Goal: Task Accomplishment & Management: Manage account settings

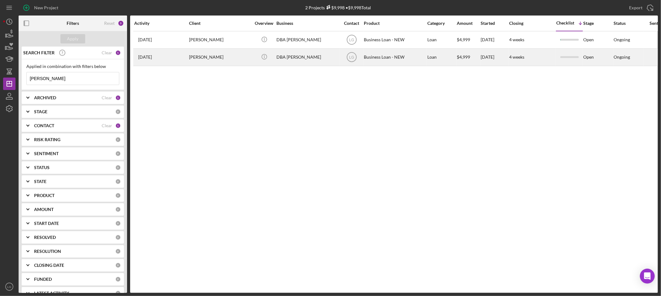
click at [215, 56] on div "[PERSON_NAME]" at bounding box center [220, 57] width 62 height 16
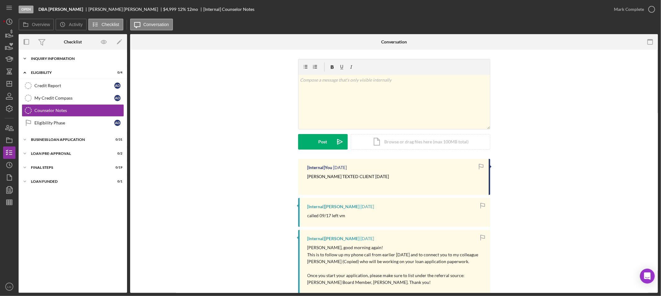
click at [81, 60] on div "INQUIRY INFORMATION" at bounding box center [75, 59] width 88 height 4
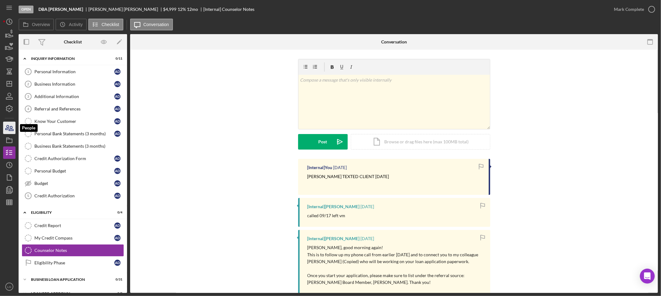
click at [11, 125] on icon "button" at bounding box center [10, 128] width 16 height 16
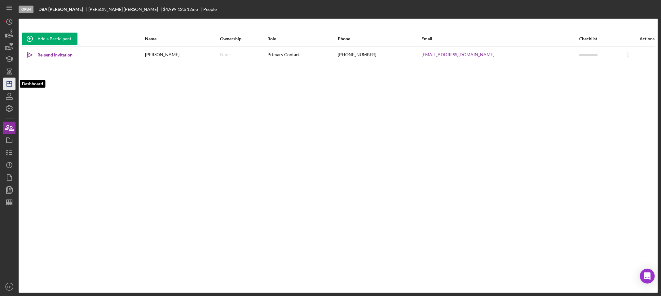
click at [10, 82] on icon "Icon/Dashboard" at bounding box center [10, 84] width 16 height 16
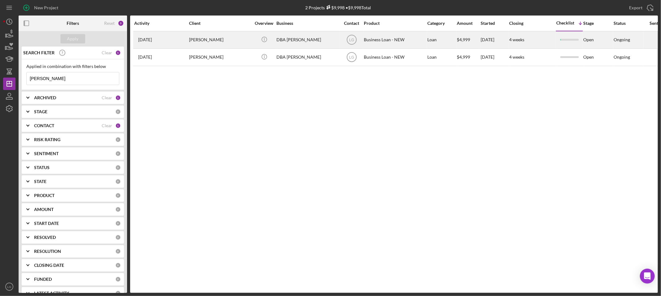
click at [205, 41] on div "[PERSON_NAME]" at bounding box center [220, 40] width 62 height 16
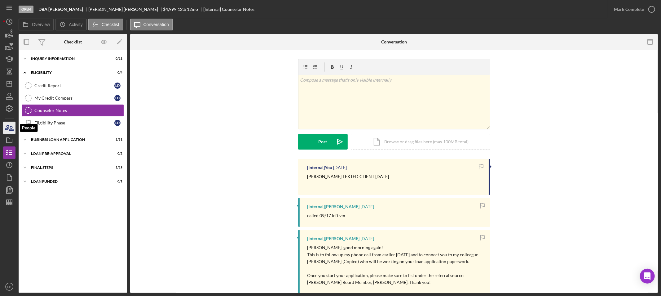
click at [11, 123] on icon "button" at bounding box center [10, 128] width 16 height 16
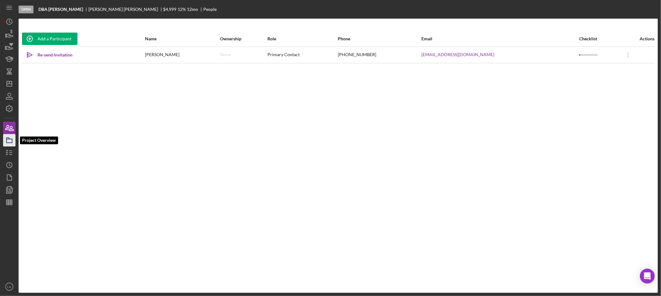
click at [10, 142] on icon "button" at bounding box center [10, 140] width 16 height 16
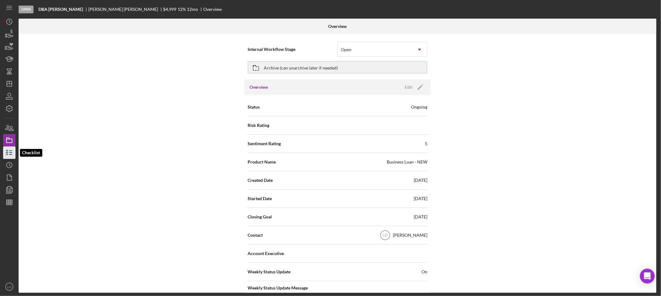
click at [11, 156] on icon "button" at bounding box center [10, 153] width 16 height 16
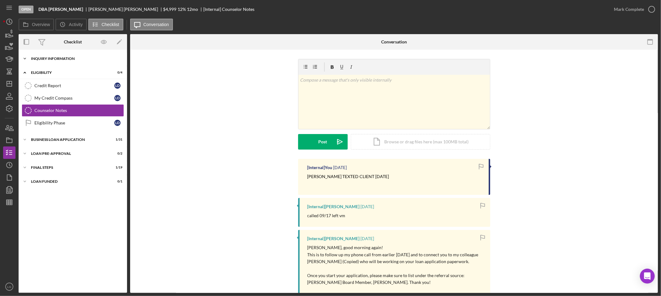
click at [89, 62] on div "Icon/Expander INQUIRY INFORMATION 0 / 11" at bounding box center [73, 58] width 109 height 12
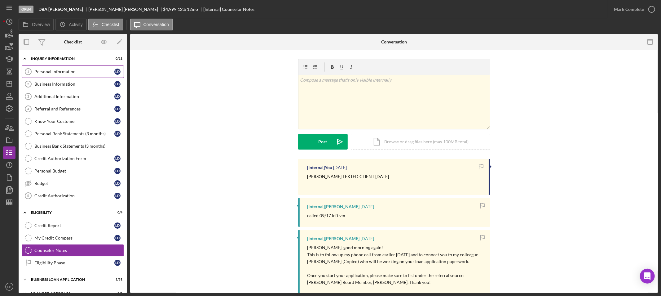
click at [79, 69] on link "Personal Information 1 Personal Information L D" at bounding box center [73, 71] width 102 height 12
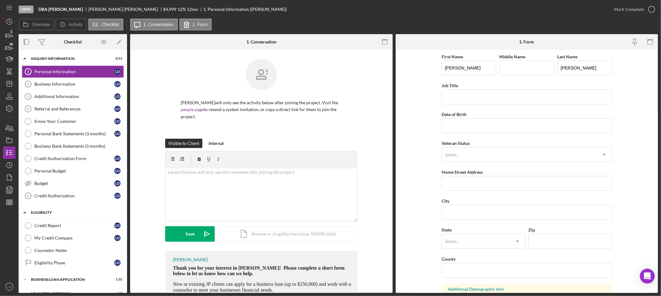
click at [53, 212] on div "ELIGIBILITY" at bounding box center [75, 213] width 88 height 4
click at [55, 210] on div "Icon/Expander ELIGIBILITY 0 / 4" at bounding box center [73, 212] width 109 height 12
click at [45, 252] on div "Counselor Notes" at bounding box center [78, 250] width 89 height 5
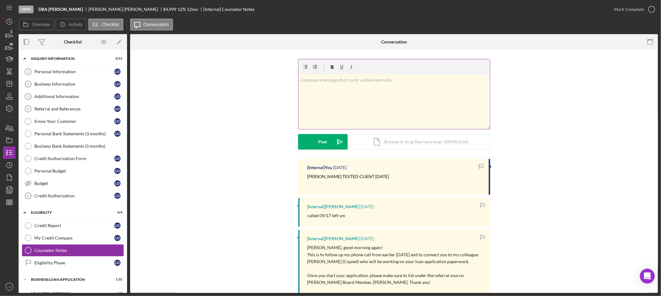
click at [349, 99] on div "v Color teal Color pink Remove color Add row above Add row below Add column bef…" at bounding box center [395, 102] width 192 height 54
click at [340, 82] on p "Barb called client LVM 10.1.25, WILL" at bounding box center [398, 82] width 179 height 7
click at [342, 84] on p "Barb called client LVM 10.1.25, WILL" at bounding box center [398, 82] width 179 height 7
drag, startPoint x: 405, startPoint y: 85, endPoint x: 377, endPoint y: 85, distance: 27.6
click at [377, 85] on p "Barb called client attempted to LVM 10.1.25, WILL" at bounding box center [398, 82] width 179 height 7
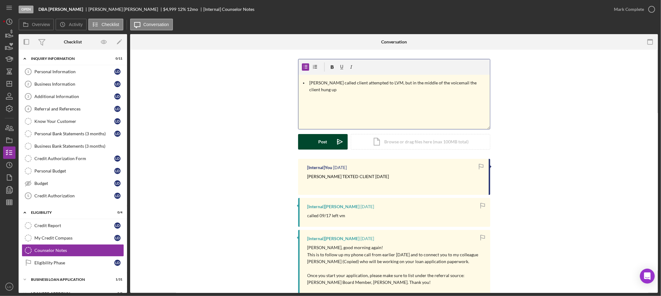
click at [305, 140] on button "Post Icon/icon-invite-send" at bounding box center [323, 142] width 50 height 16
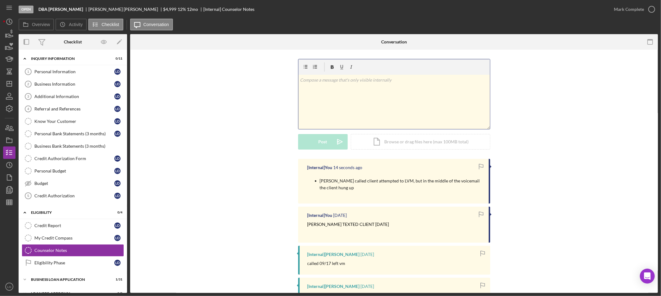
click at [343, 101] on div "v Color teal Color pink Remove color Add row above Add row below Add column bef…" at bounding box center [395, 102] width 192 height 54
click at [336, 145] on icon "Icon/icon-invite-send" at bounding box center [340, 142] width 16 height 16
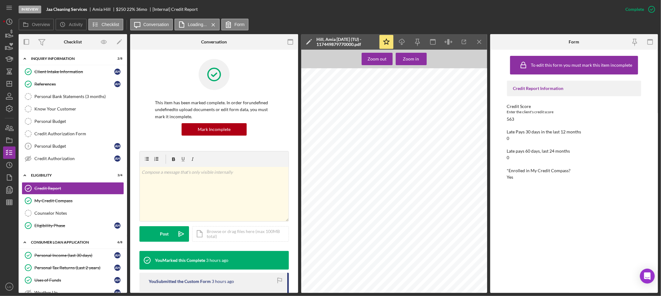
scroll to position [123, 0]
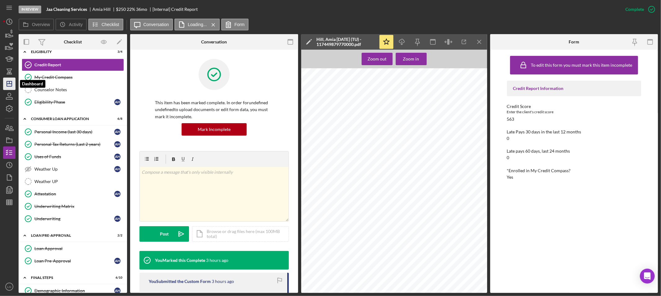
click at [12, 81] on icon "Icon/Dashboard" at bounding box center [10, 84] width 16 height 16
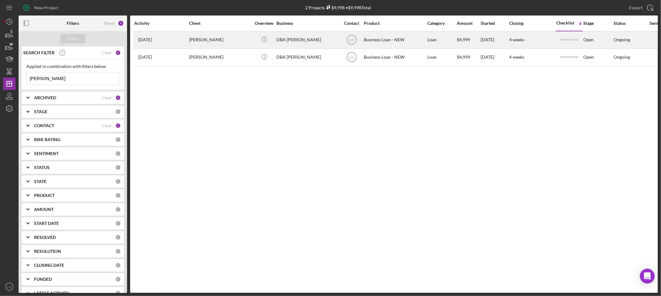
click at [216, 42] on div "[PERSON_NAME]" at bounding box center [220, 40] width 62 height 16
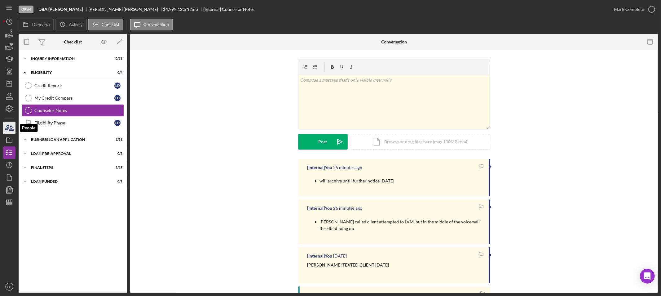
click at [14, 124] on icon "button" at bounding box center [10, 128] width 16 height 16
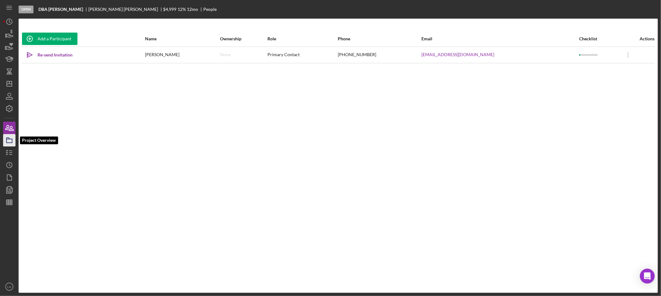
click at [10, 136] on icon "button" at bounding box center [10, 140] width 16 height 16
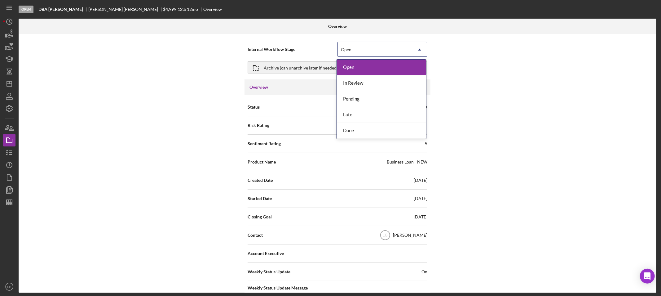
click at [381, 48] on div "Open" at bounding box center [375, 49] width 74 height 14
click at [372, 132] on div "Done" at bounding box center [381, 131] width 89 height 16
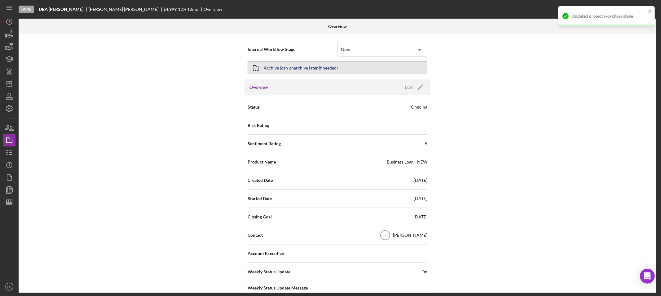
click at [375, 68] on button "Archive (can unarchive later if needed)" at bounding box center [338, 67] width 180 height 12
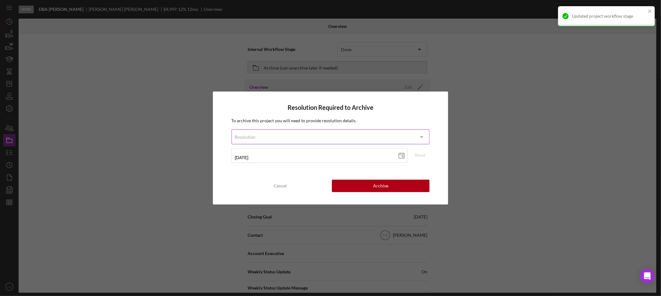
click at [309, 140] on div "Resolution" at bounding box center [323, 137] width 183 height 14
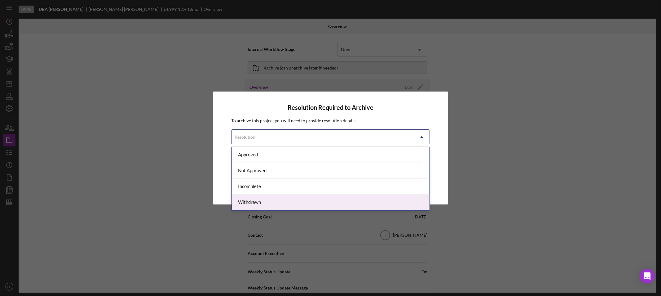
click at [268, 199] on div "Withdrawn" at bounding box center [331, 202] width 198 height 16
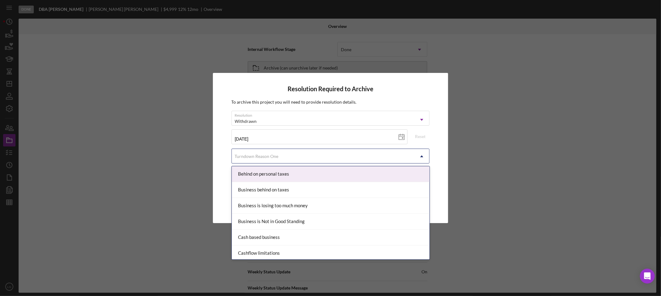
click at [274, 162] on div "Turndown Reason One" at bounding box center [323, 156] width 183 height 14
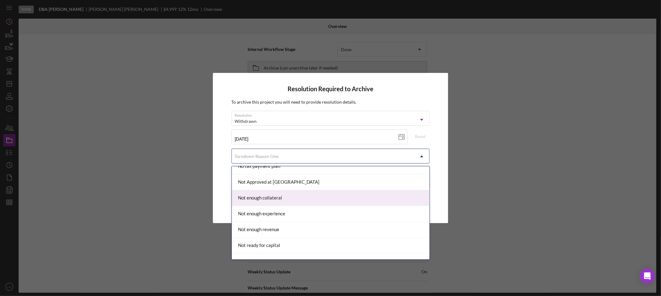
scroll to position [413, 0]
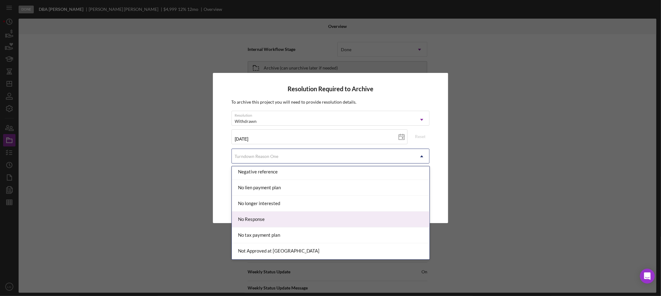
drag, startPoint x: 267, startPoint y: 219, endPoint x: 274, endPoint y: 218, distance: 6.9
click at [268, 219] on div "No Response" at bounding box center [331, 220] width 198 height 16
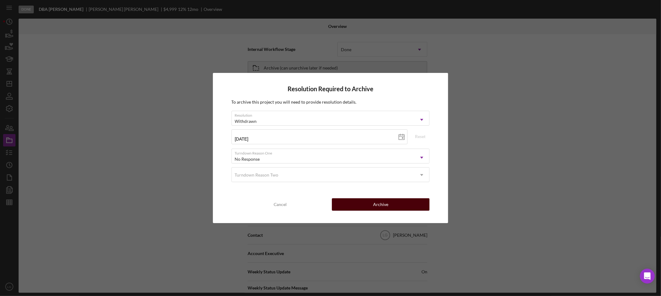
click at [389, 199] on button "Archive" at bounding box center [381, 204] width 98 height 12
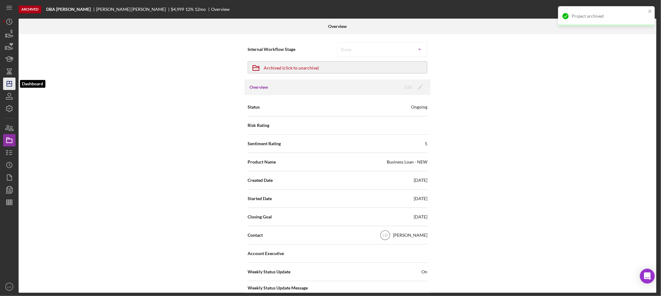
click at [13, 85] on icon "Icon/Dashboard" at bounding box center [10, 84] width 16 height 16
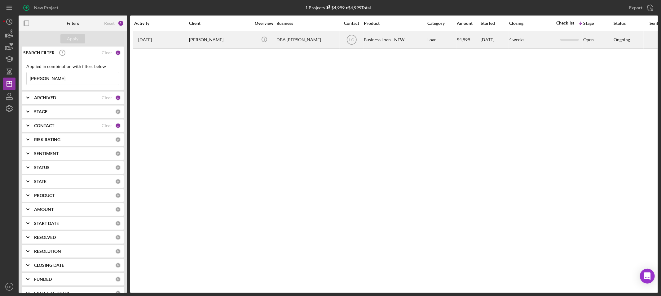
click at [152, 39] on time "[DATE]" at bounding box center [145, 39] width 14 height 5
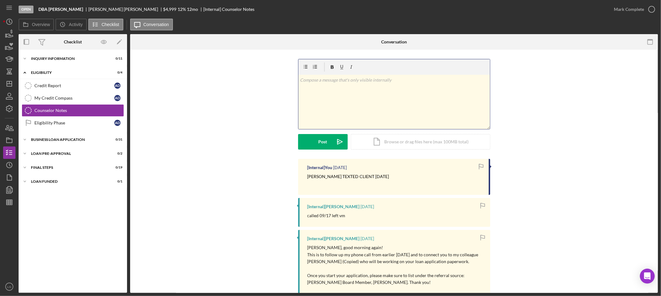
click at [313, 89] on div "v Color teal Color pink Remove color Add row above Add row below Add column bef…" at bounding box center [395, 102] width 192 height 54
click at [322, 143] on div "Post" at bounding box center [323, 142] width 9 height 16
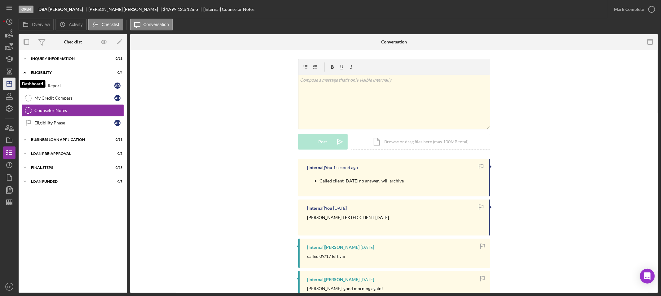
click at [7, 85] on icon "Icon/Dashboard" at bounding box center [10, 84] width 16 height 16
